Goal: Task Accomplishment & Management: Manage account settings

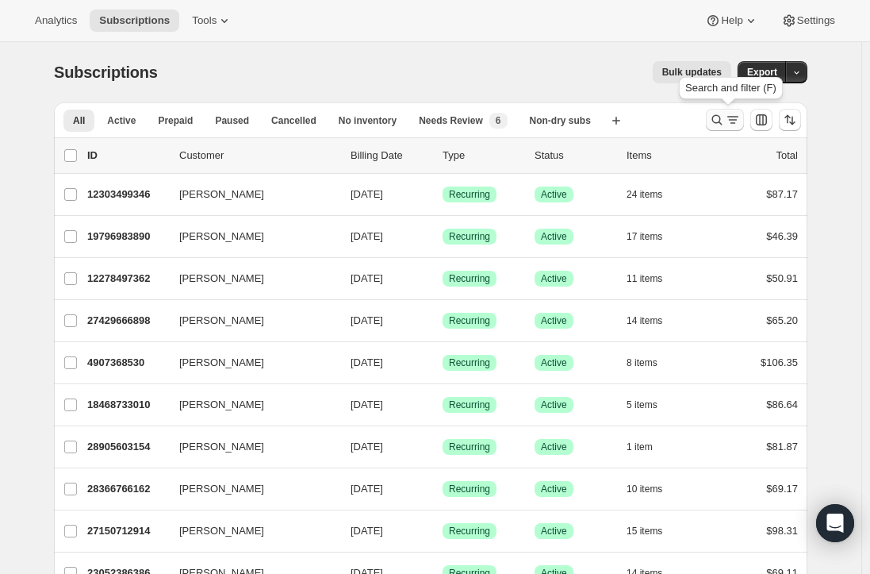
click at [734, 116] on icon "Search and filter results" at bounding box center [733, 120] width 16 height 16
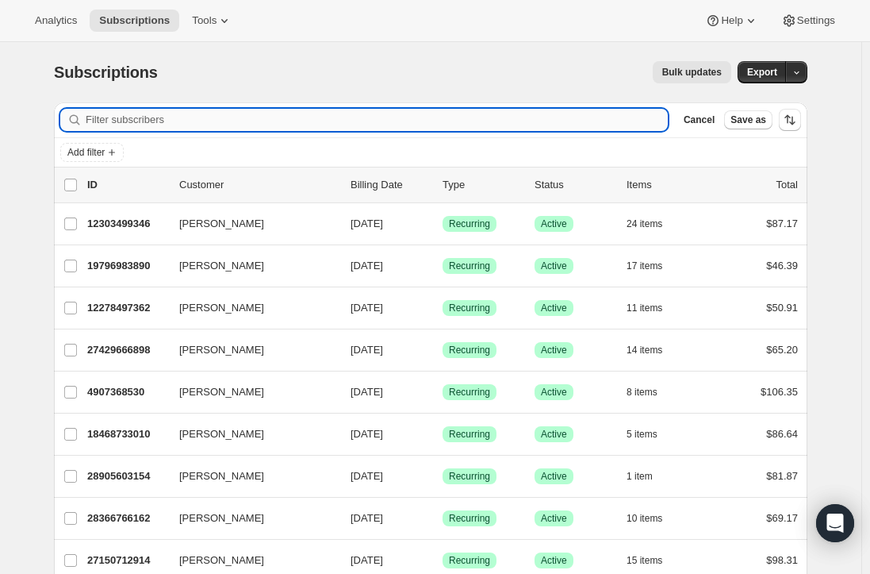
click at [160, 120] on input "Filter subscribers" at bounding box center [377, 120] width 582 height 22
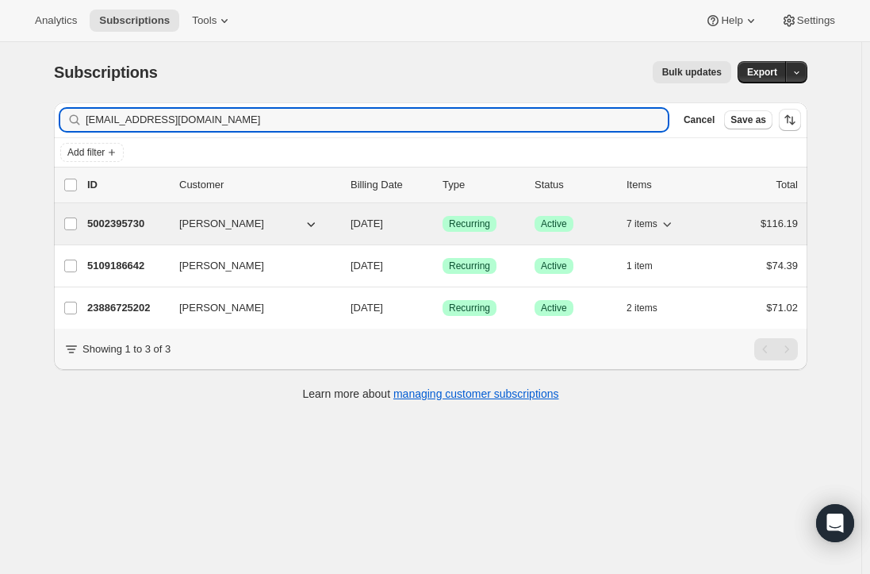
type input "[EMAIL_ADDRESS][DOMAIN_NAME]"
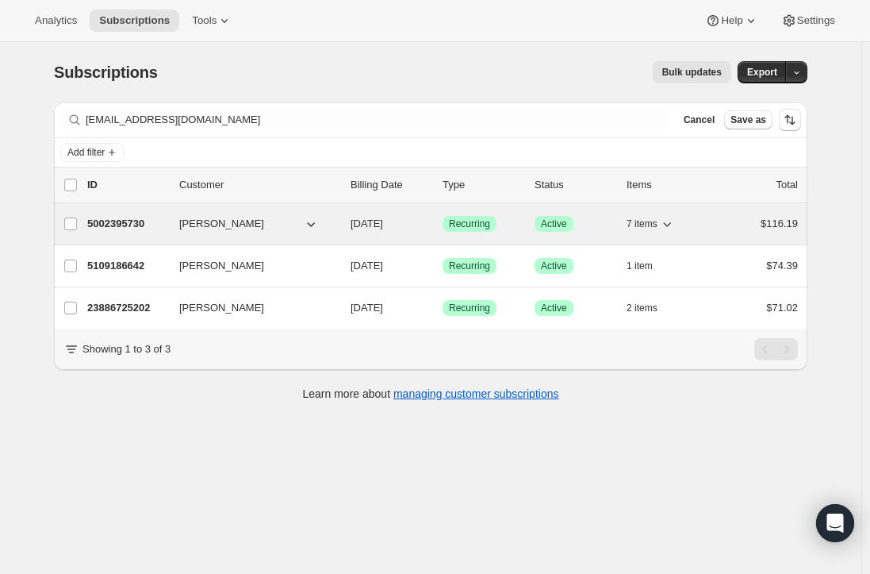
click at [108, 221] on p "5002395730" at bounding box center [126, 224] width 79 height 16
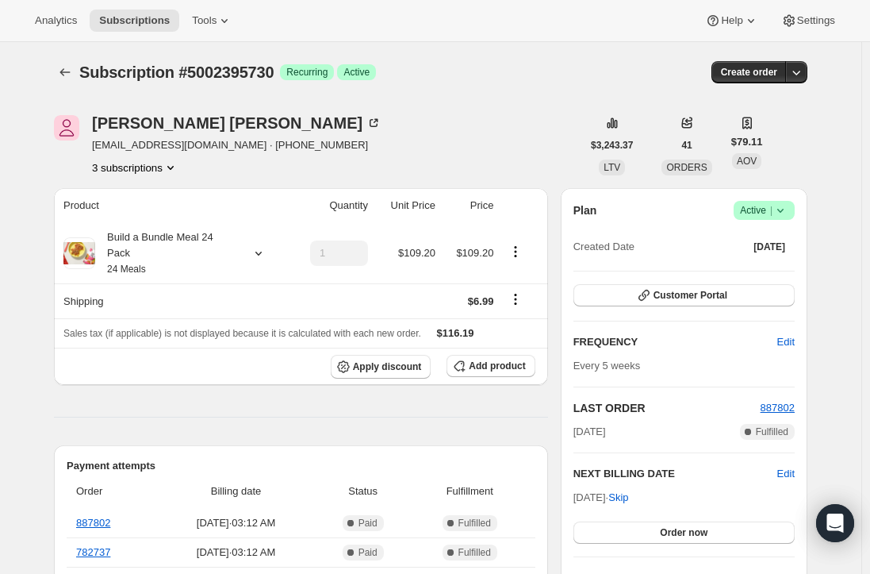
click at [105, 170] on button "3 subscriptions" at bounding box center [135, 167] width 86 height 16
click at [73, 77] on icon "Subscriptions" at bounding box center [65, 72] width 16 height 16
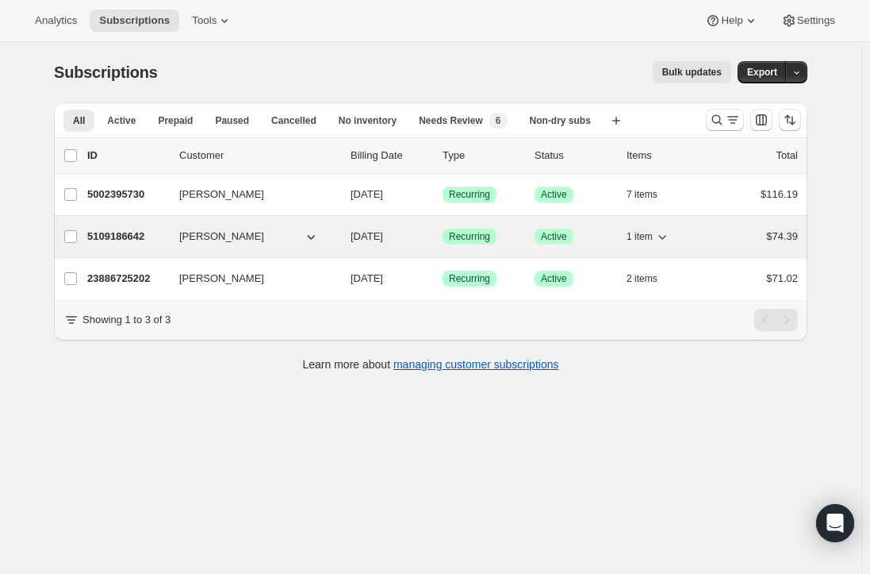
click at [127, 233] on p "5109186642" at bounding box center [126, 236] width 79 height 16
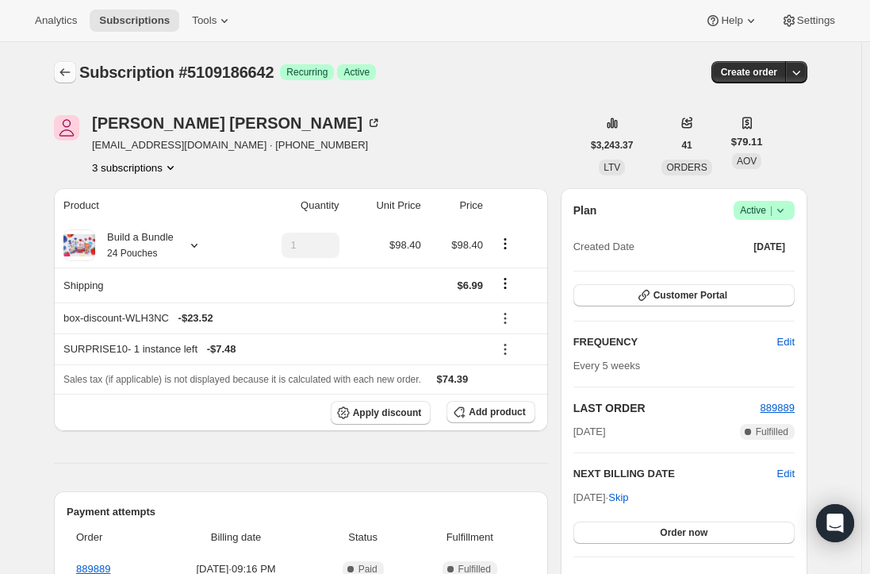
click at [67, 76] on icon "Subscriptions" at bounding box center [65, 72] width 16 height 16
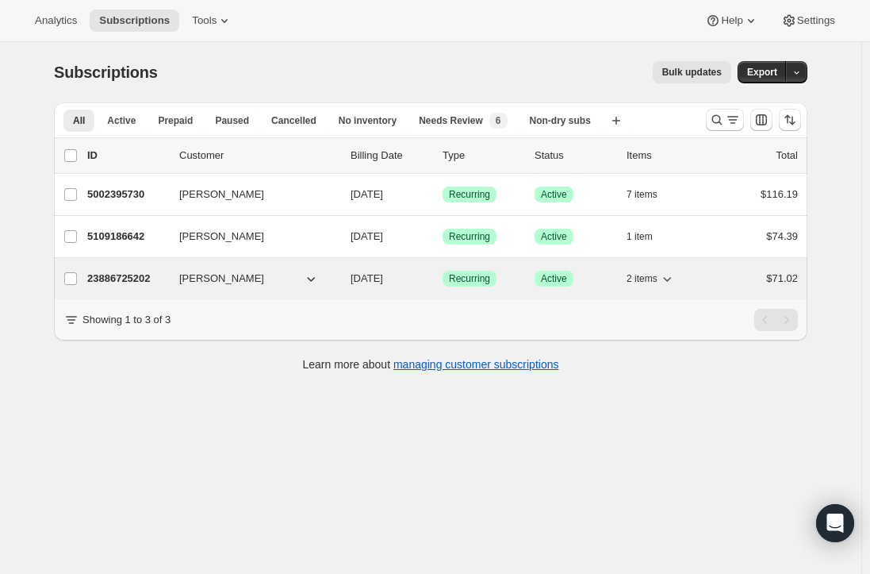
click at [124, 273] on p "23886725202" at bounding box center [126, 279] width 79 height 16
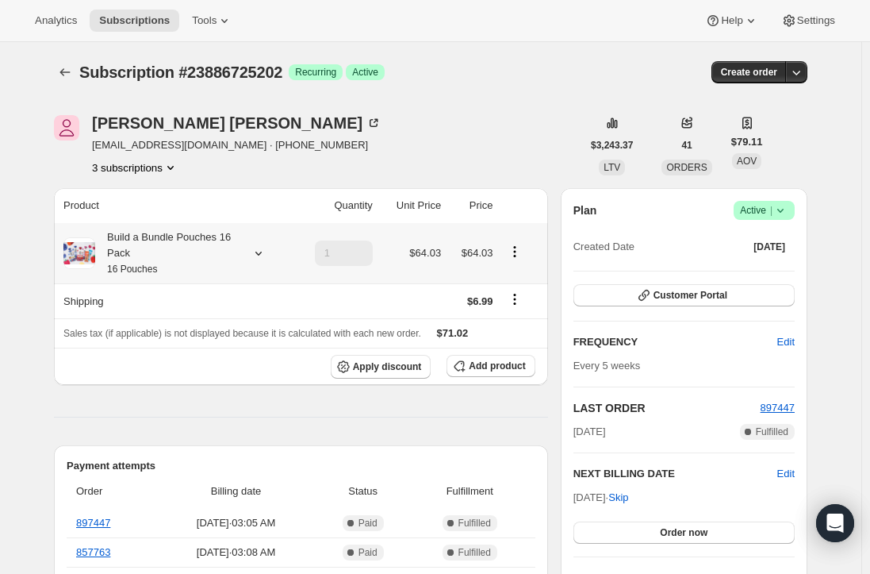
click at [126, 265] on small "16 Pouches" at bounding box center [132, 268] width 50 height 11
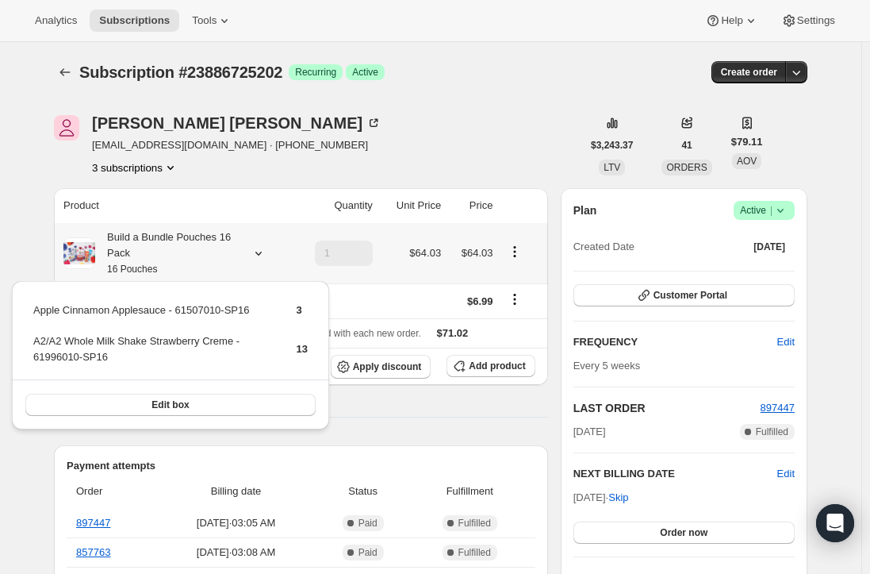
click at [126, 265] on small "16 Pouches" at bounding box center [132, 268] width 50 height 11
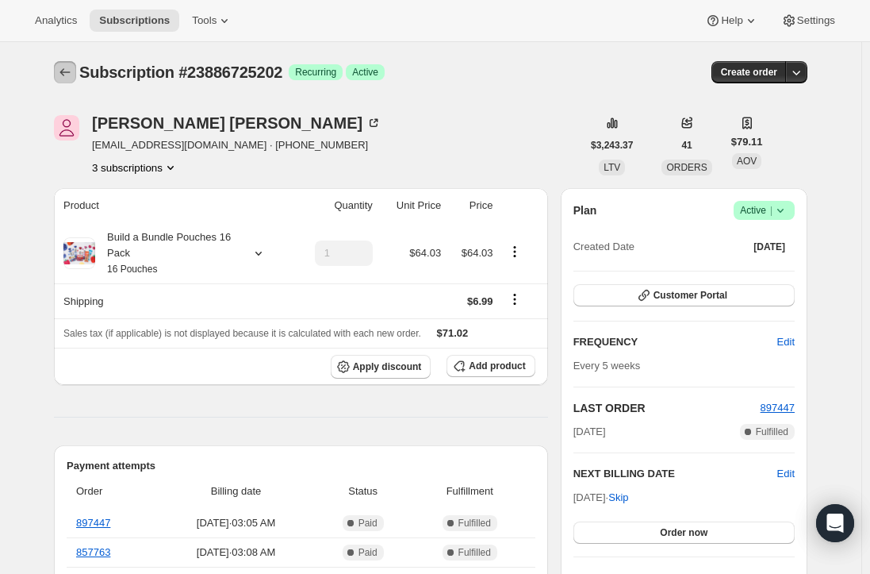
click at [67, 72] on icon "Subscriptions" at bounding box center [65, 72] width 16 height 16
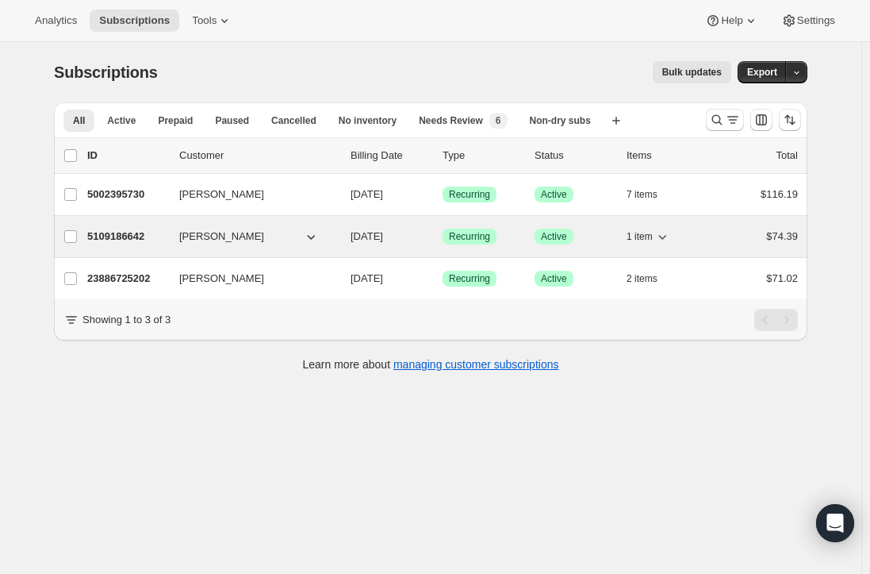
click at [110, 237] on p "5109186642" at bounding box center [126, 236] width 79 height 16
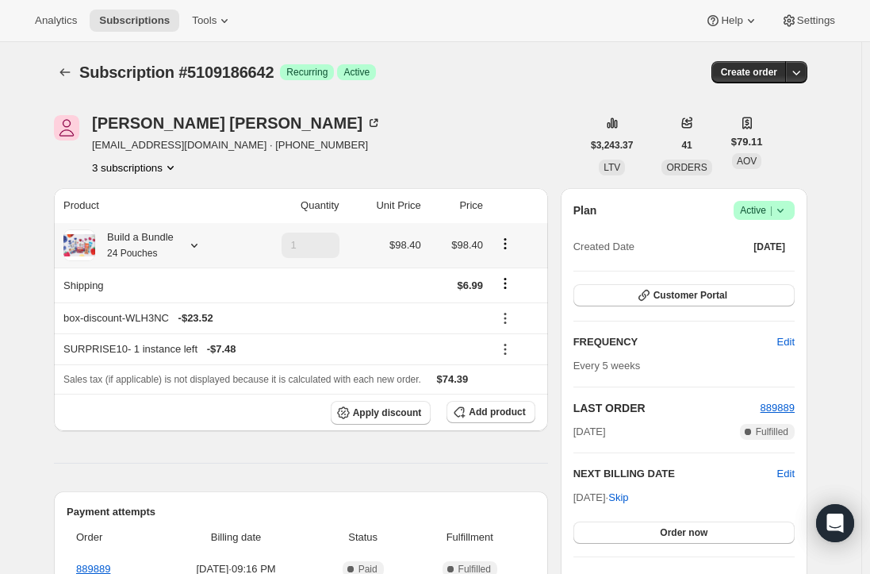
click at [143, 250] on small "24 Pouches" at bounding box center [132, 253] width 50 height 11
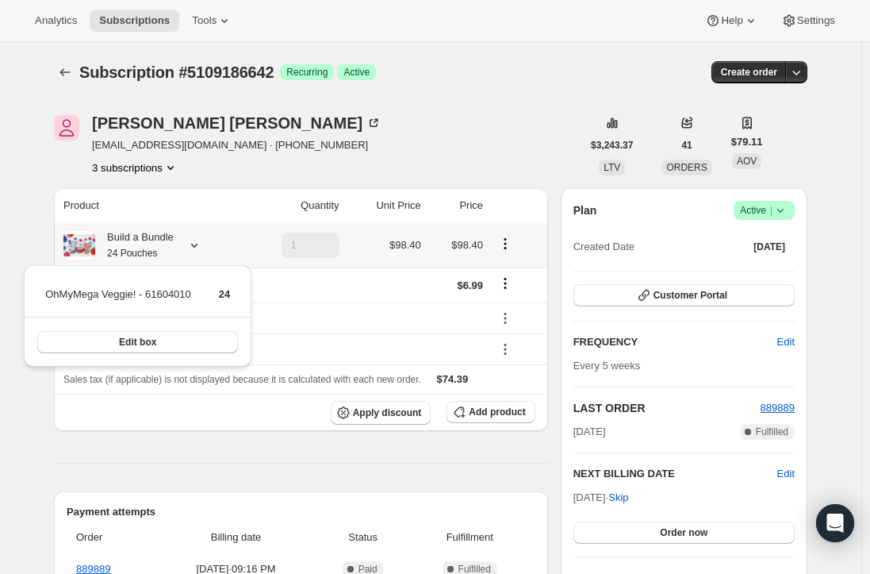
click at [140, 248] on small "24 Pouches" at bounding box center [132, 253] width 50 height 11
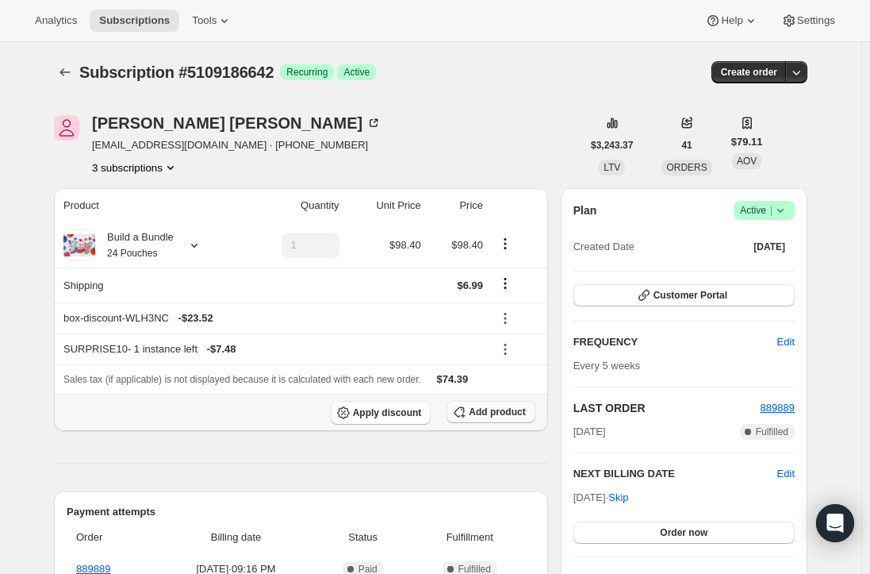
click at [482, 409] on span "Add product" at bounding box center [497, 411] width 56 height 13
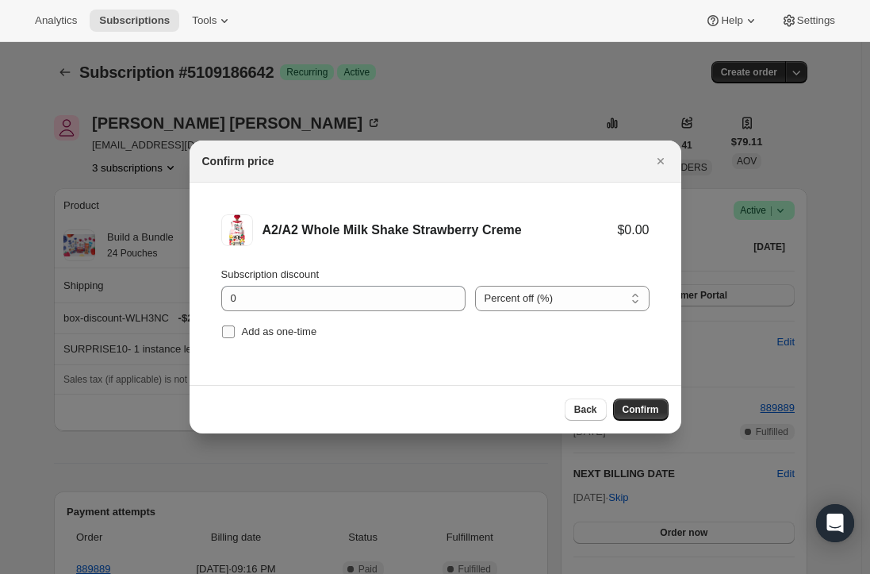
click at [234, 332] on input "Add as one-time" at bounding box center [228, 331] width 13 height 13
checkbox input "true"
click at [640, 413] on span "Confirm" at bounding box center [641, 409] width 36 height 13
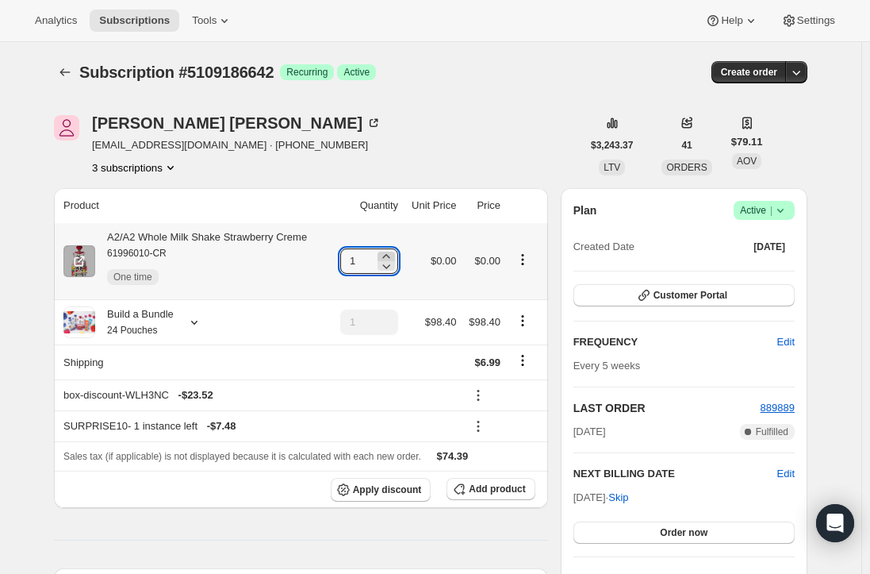
click at [394, 253] on icon at bounding box center [386, 256] width 16 height 16
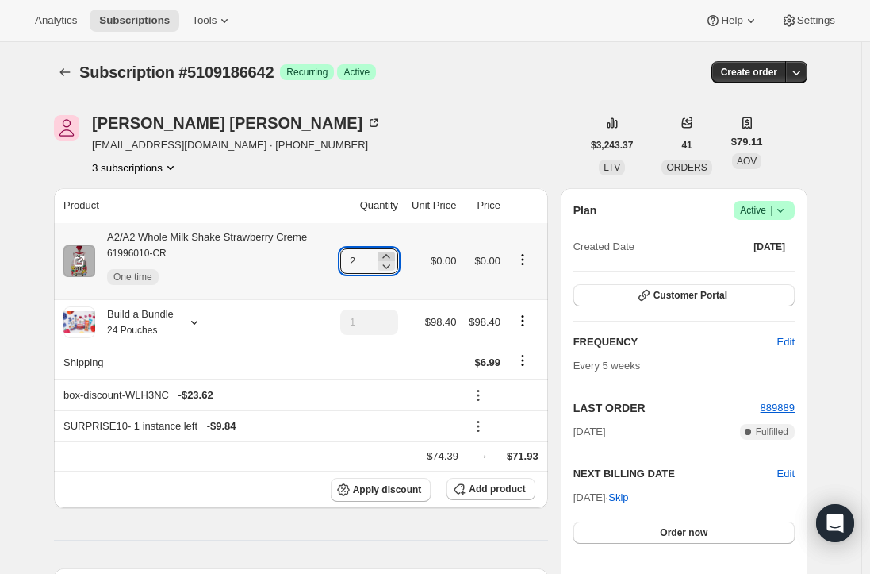
click at [394, 253] on icon at bounding box center [386, 256] width 16 height 16
type input "3"
click at [227, 236] on div "A2/A2 Whole Milk Shake Strawberry Creme 61996010-CR One time" at bounding box center [201, 260] width 212 height 63
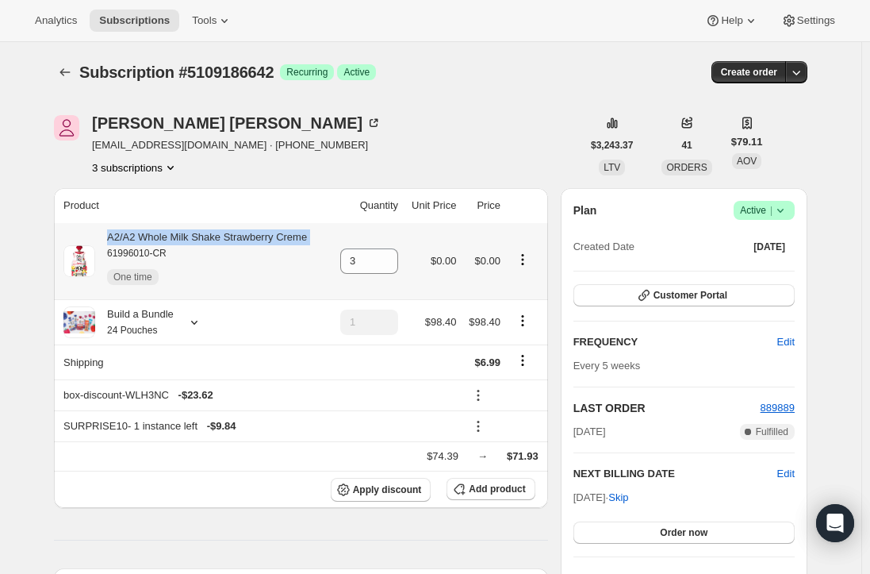
click at [227, 236] on div "A2/A2 Whole Milk Shake Strawberry Creme 61996010-CR One time" at bounding box center [201, 260] width 212 height 63
copy div "A2/A2 Whole Milk Shake Strawberry Creme"
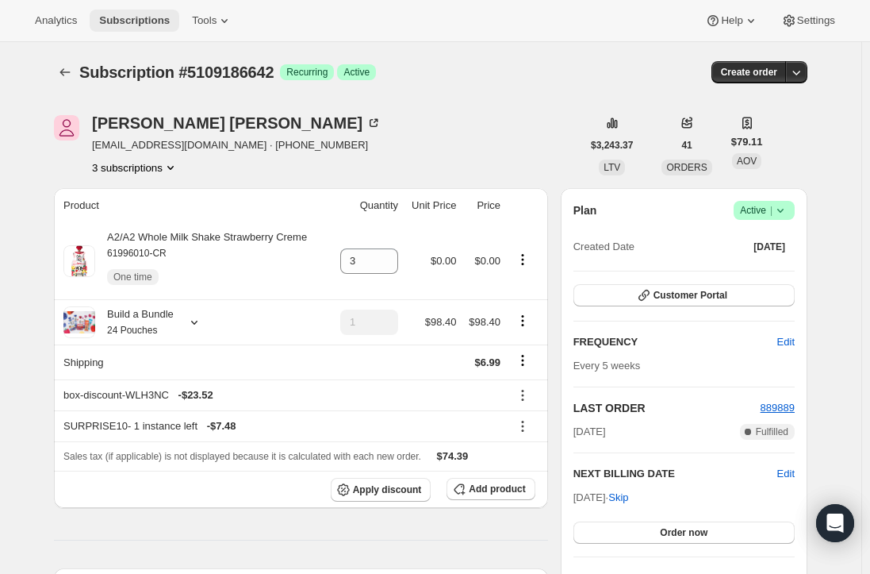
click at [147, 14] on span "Subscriptions" at bounding box center [134, 20] width 71 height 13
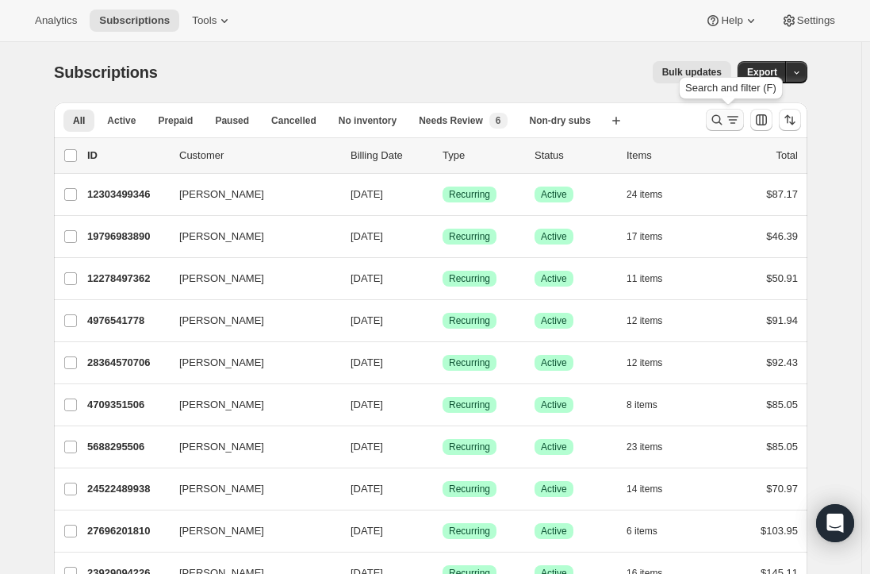
click at [730, 120] on icon "Search and filter results" at bounding box center [733, 120] width 16 height 16
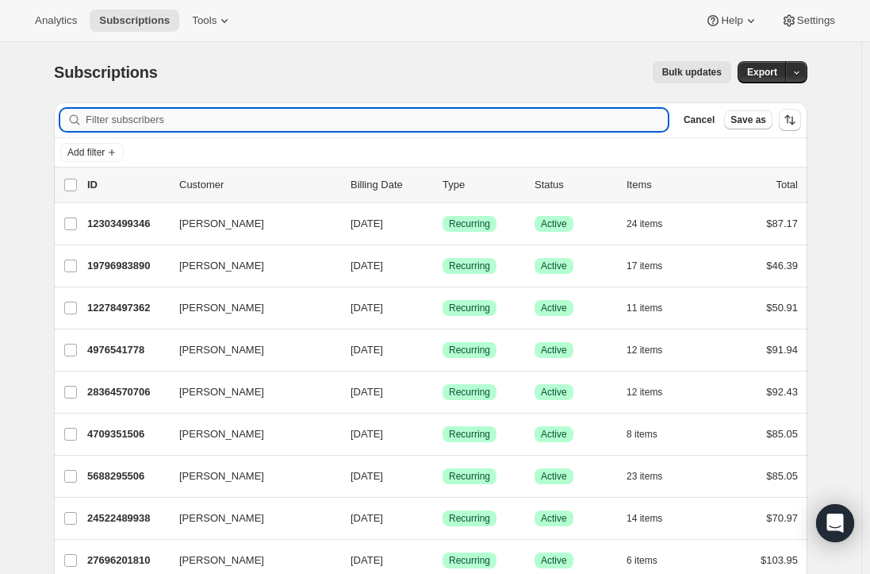
click at [339, 119] on input "Filter subscribers" at bounding box center [377, 120] width 582 height 22
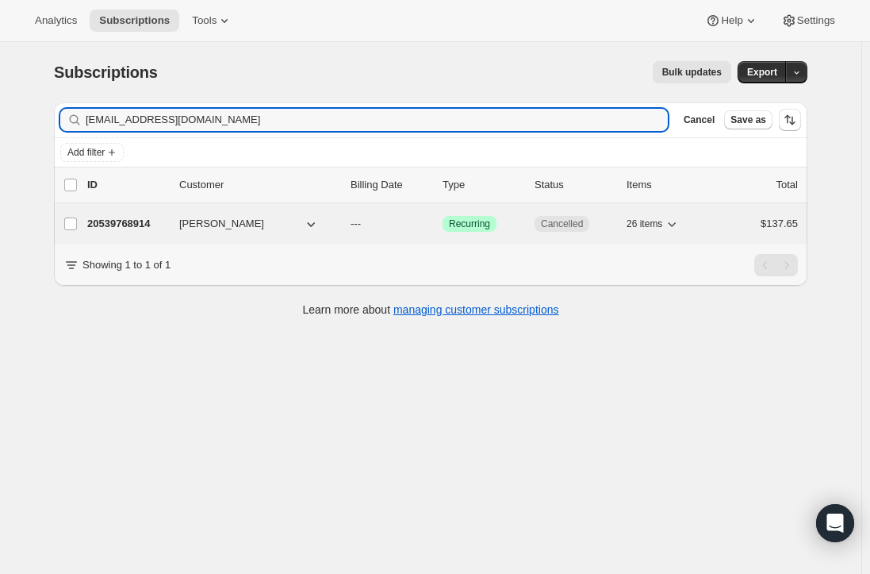
type input "[EMAIL_ADDRESS][DOMAIN_NAME]"
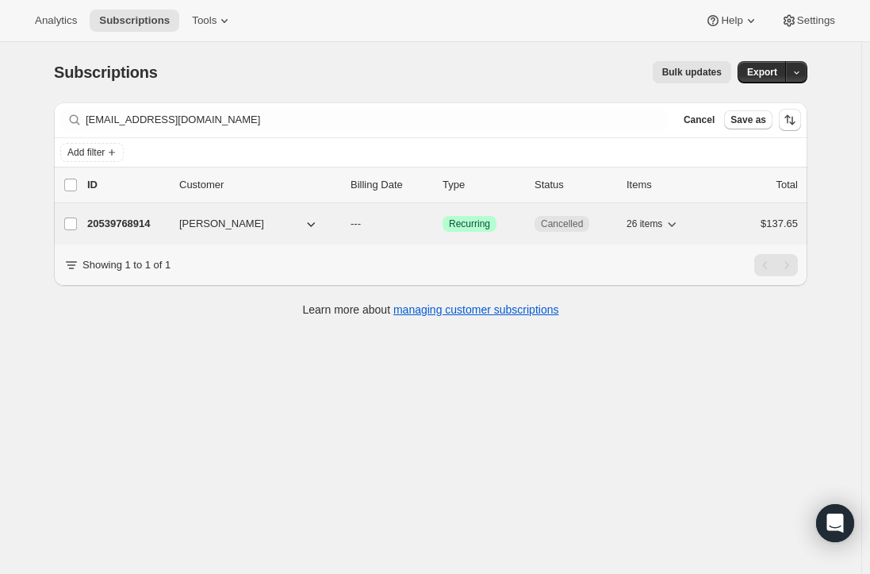
click at [113, 215] on div "20539768914 [PERSON_NAME] --- Success Recurring Cancelled 26 items $137.65" at bounding box center [442, 224] width 711 height 22
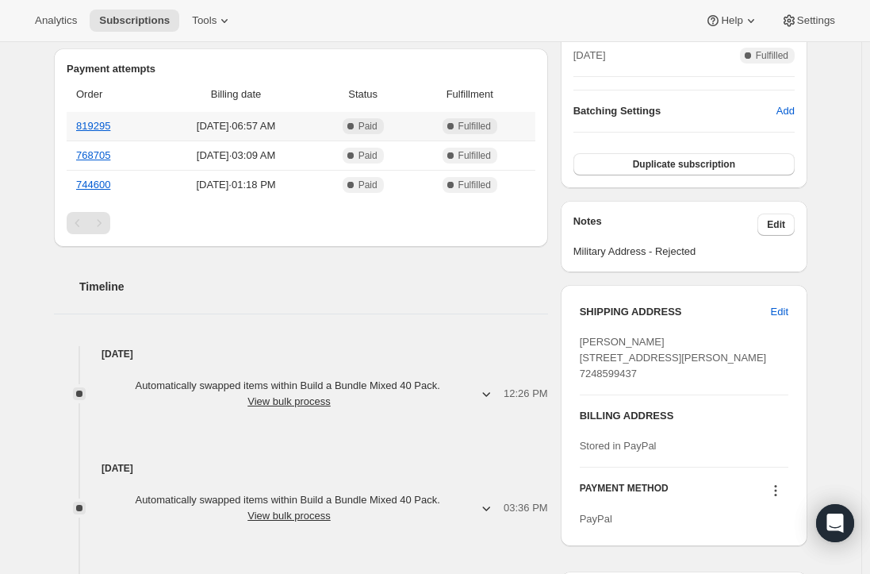
scroll to position [159, 0]
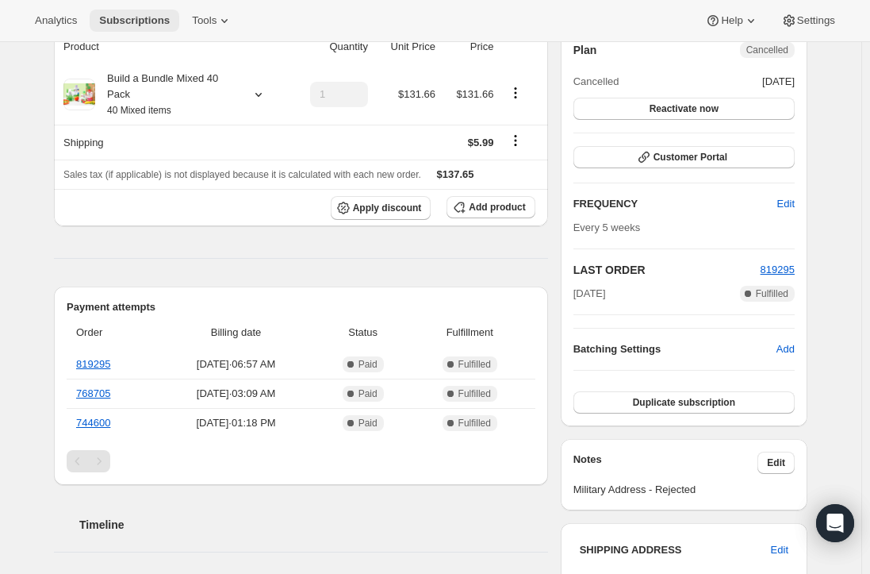
click at [129, 18] on span "Subscriptions" at bounding box center [134, 20] width 71 height 13
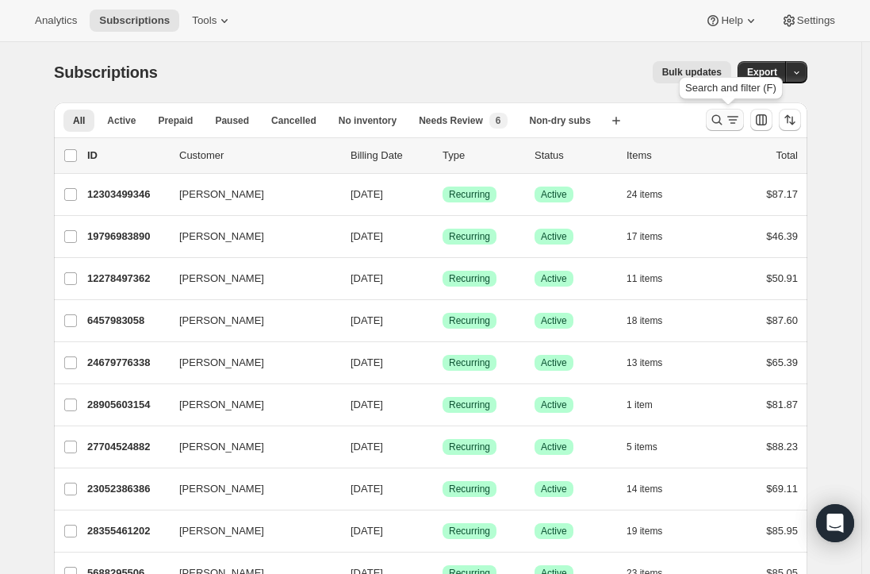
click at [730, 120] on icon "Search and filter results" at bounding box center [733, 120] width 16 height 16
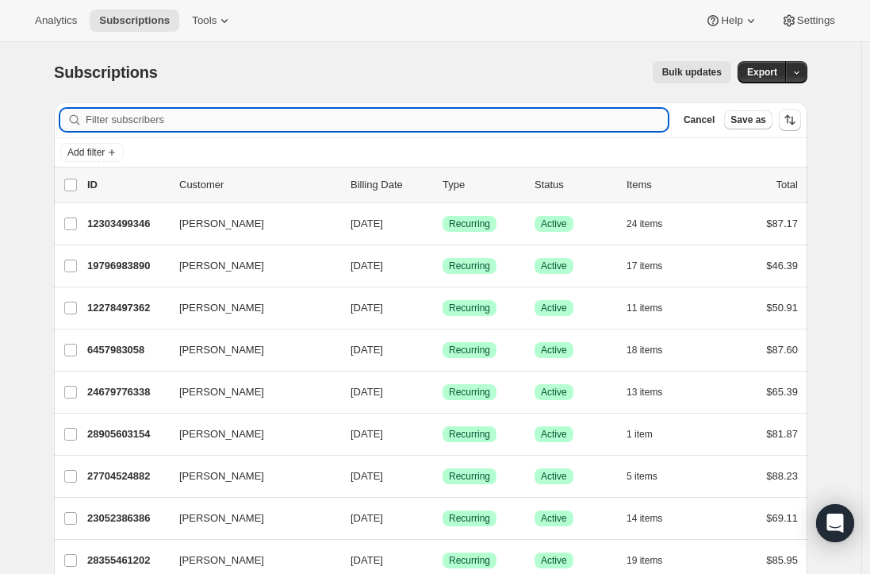
click at [345, 120] on input "Filter subscribers" at bounding box center [377, 120] width 582 height 22
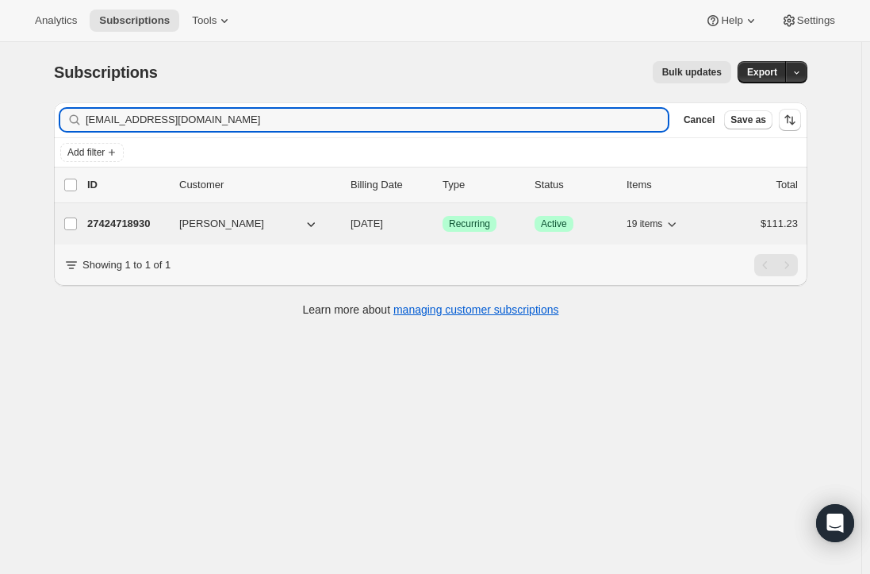
type input "[EMAIL_ADDRESS][DOMAIN_NAME]"
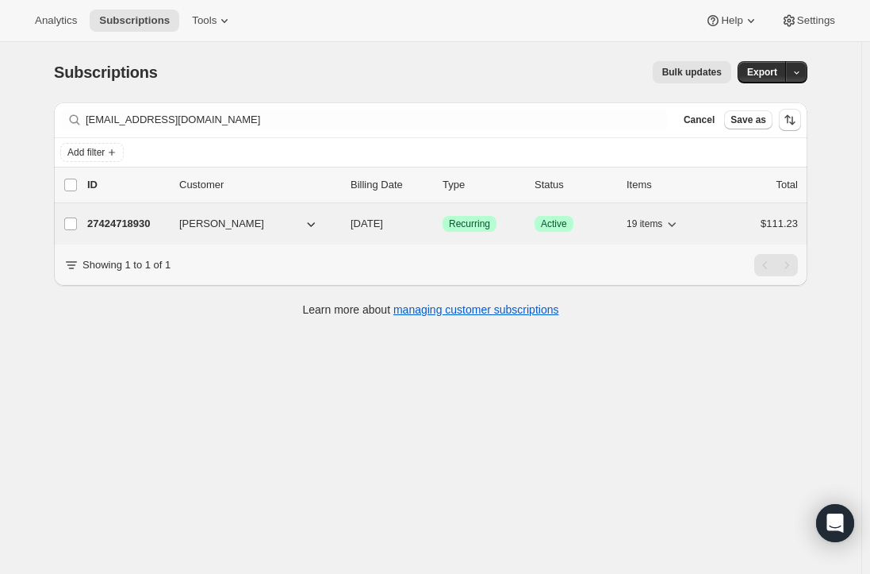
click at [127, 225] on p "27424718930" at bounding box center [126, 224] width 79 height 16
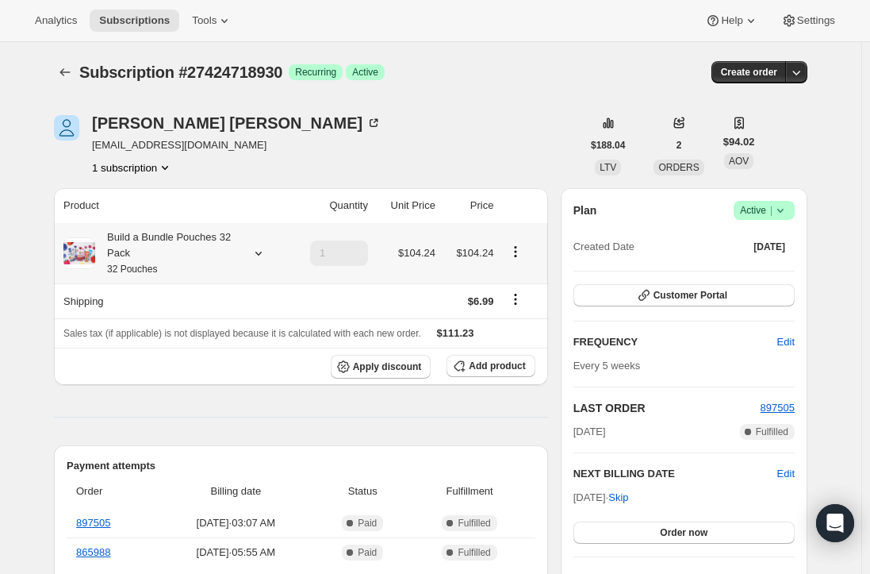
click at [148, 255] on div "Build a Bundle Pouches 32 Pack 32 Pouches" at bounding box center [166, 253] width 143 height 48
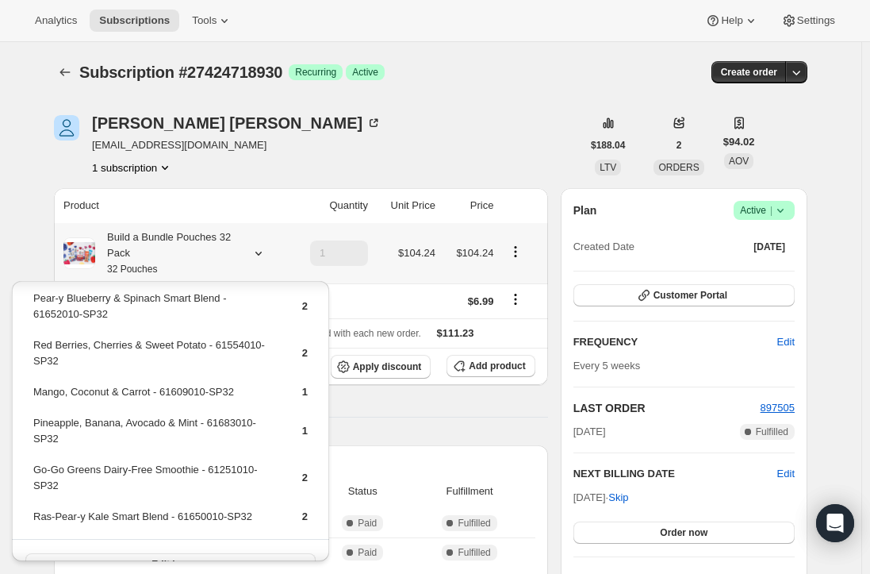
scroll to position [521, 0]
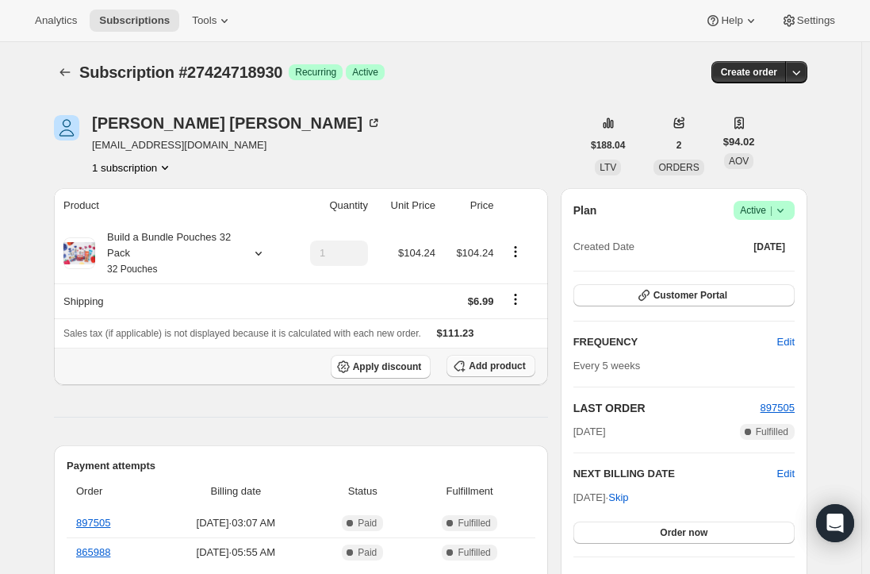
click at [495, 363] on span "Add product" at bounding box center [497, 365] width 56 height 13
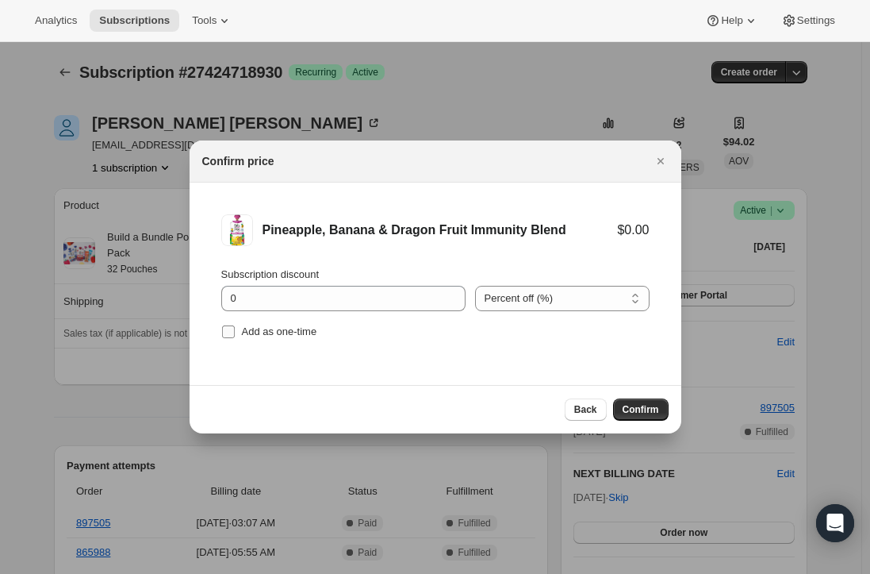
click at [223, 333] on input "Add as one-time" at bounding box center [228, 331] width 13 height 13
checkbox input "true"
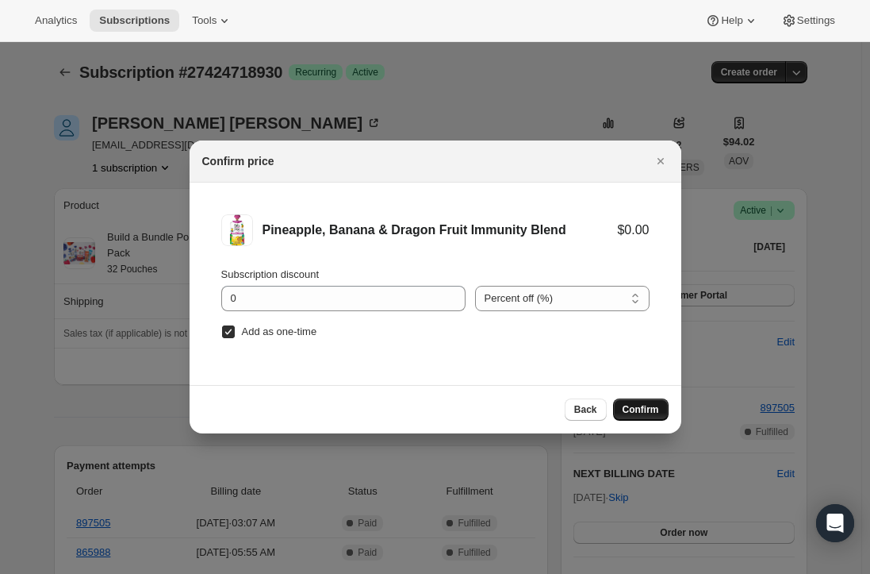
click at [646, 413] on span "Confirm" at bounding box center [641, 409] width 36 height 13
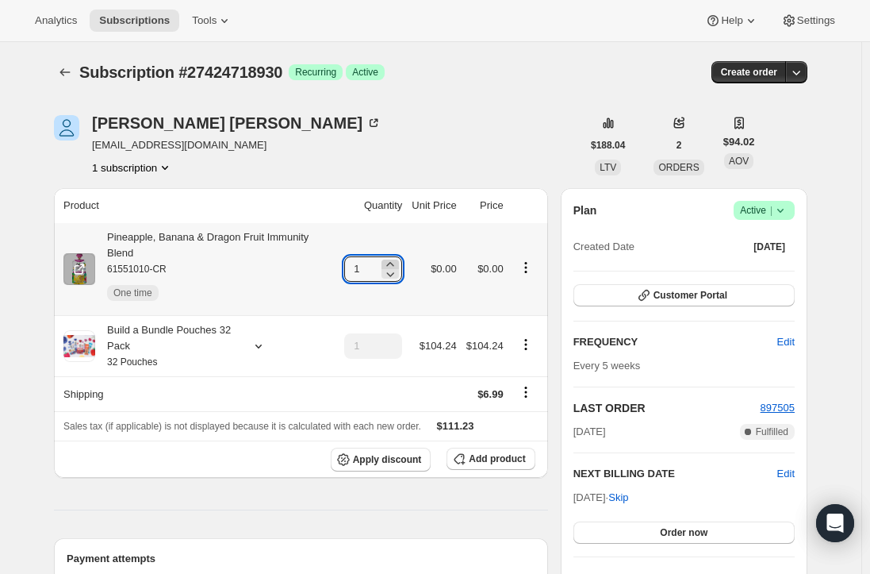
click at [395, 256] on icon at bounding box center [390, 264] width 16 height 16
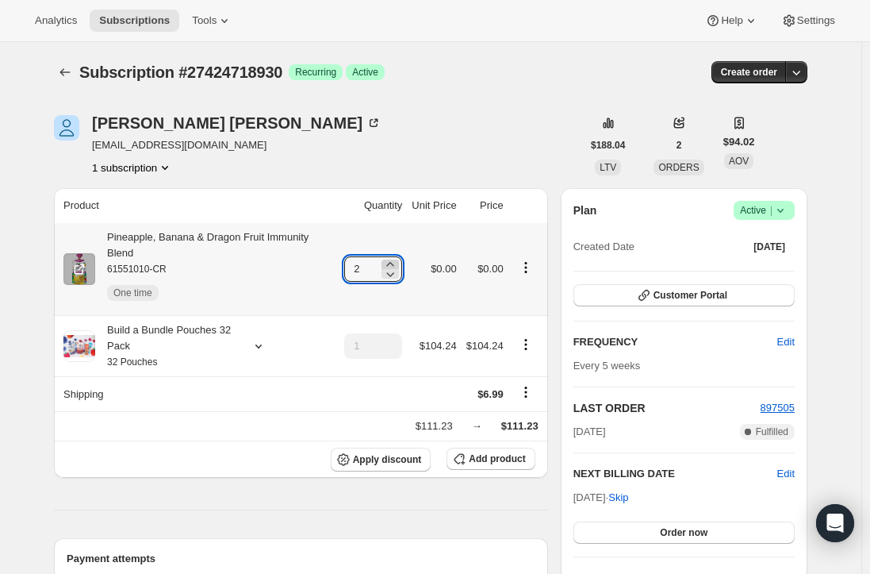
click at [395, 256] on icon at bounding box center [390, 264] width 16 height 16
type input "3"
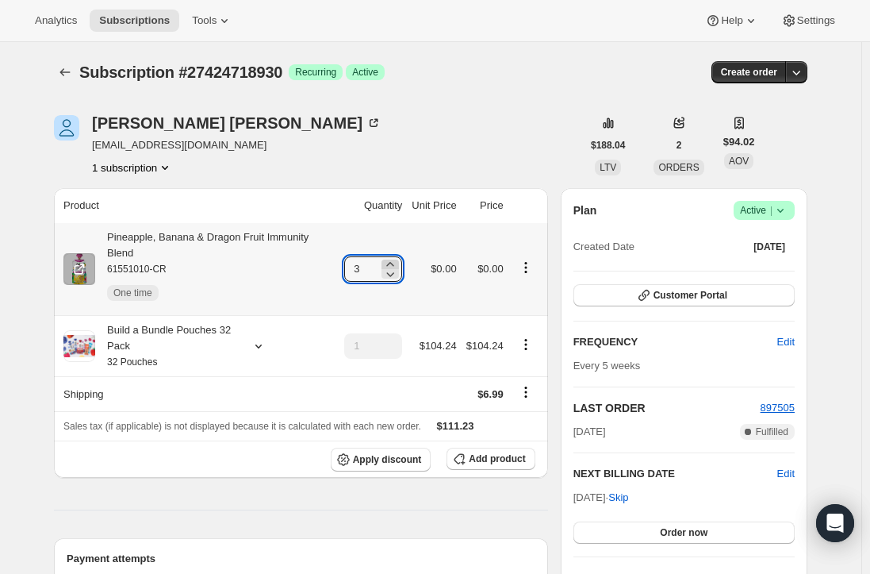
click at [398, 256] on icon at bounding box center [390, 264] width 16 height 16
type input "4"
click at [129, 22] on span "Subscriptions" at bounding box center [134, 20] width 71 height 13
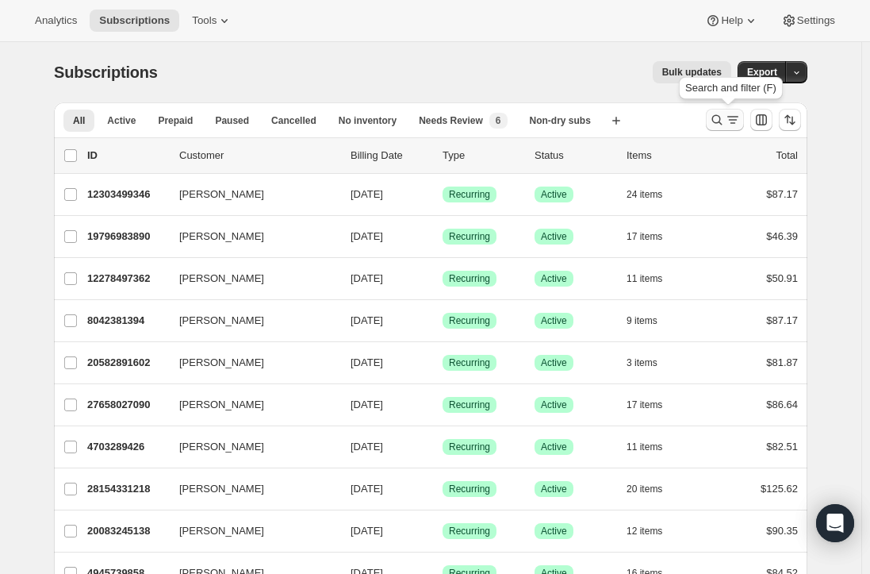
click at [725, 120] on icon "Search and filter results" at bounding box center [717, 120] width 16 height 16
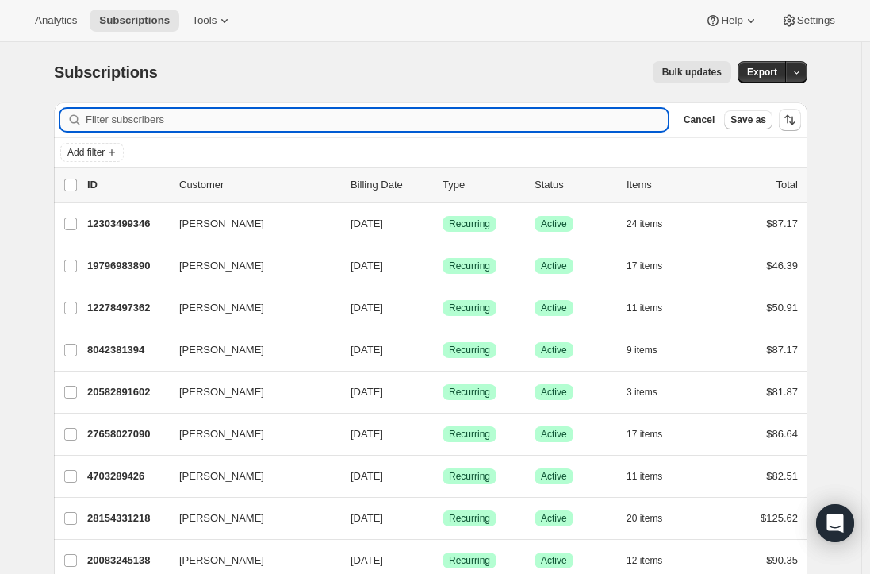
click at [319, 113] on input "Filter subscribers" at bounding box center [377, 120] width 582 height 22
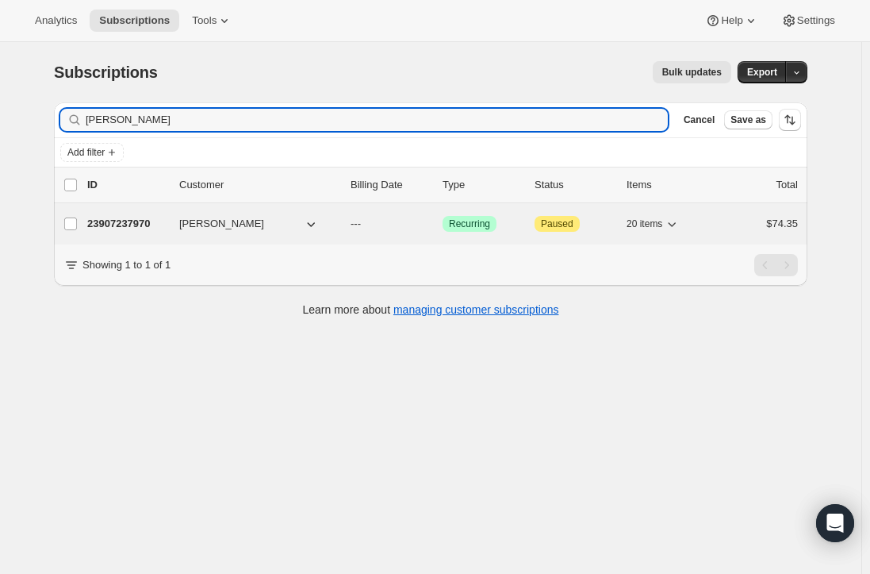
type input "[PERSON_NAME]"
click at [118, 225] on p "23907237970" at bounding box center [126, 224] width 79 height 16
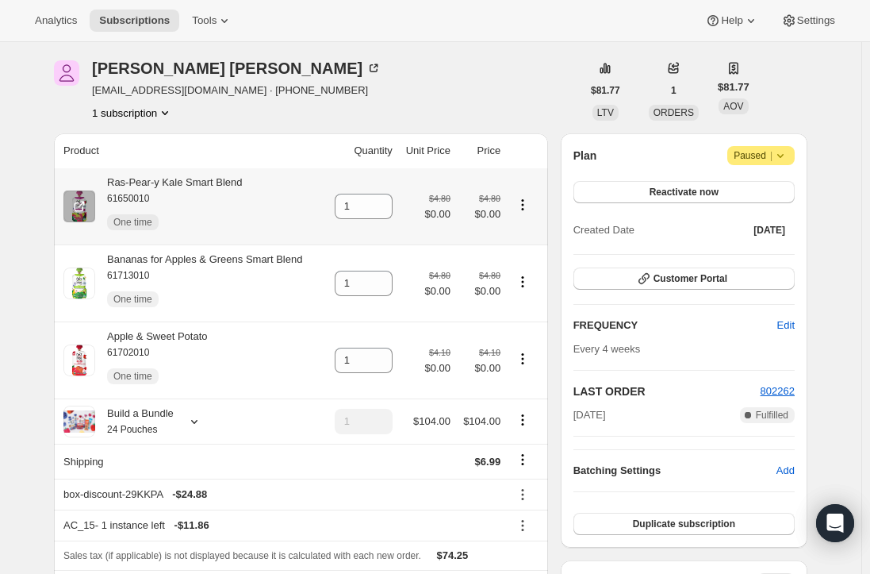
scroll to position [79, 0]
